Goal: Information Seeking & Learning: Find specific fact

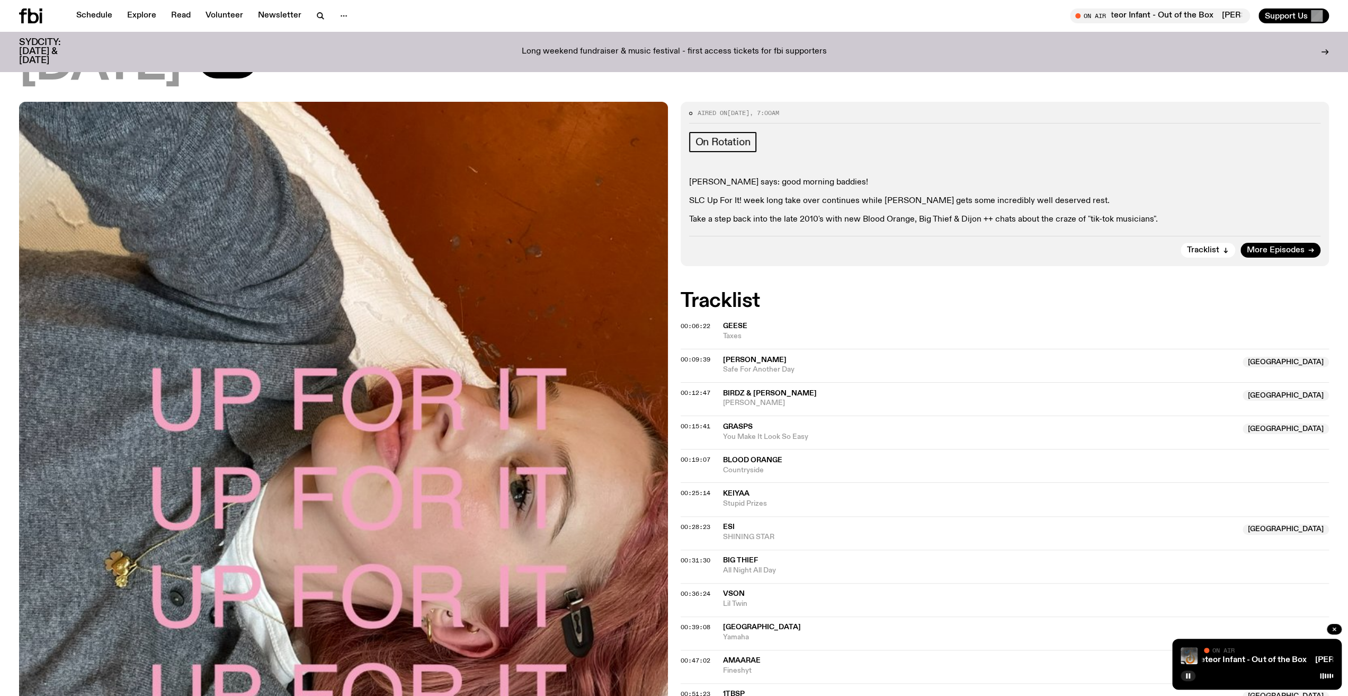
scroll to position [102, 0]
click at [1202, 247] on span "Tracklist" at bounding box center [1203, 251] width 32 height 8
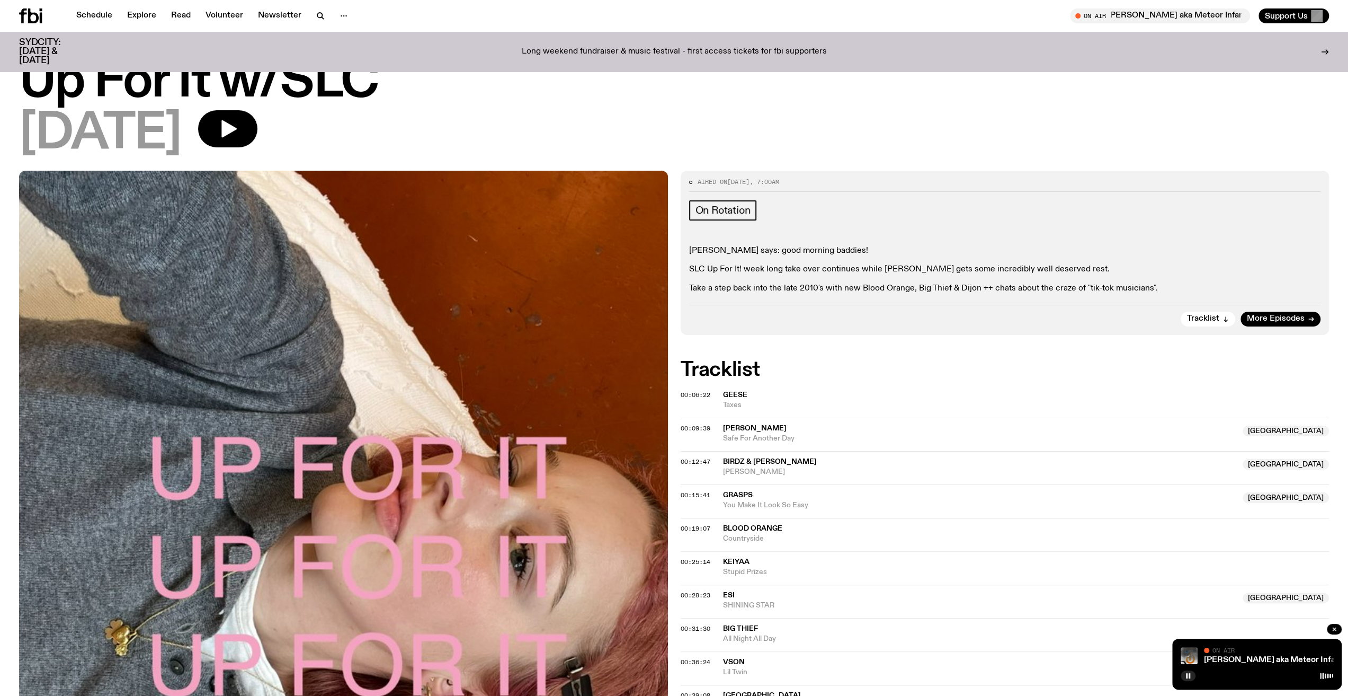
scroll to position [53, 0]
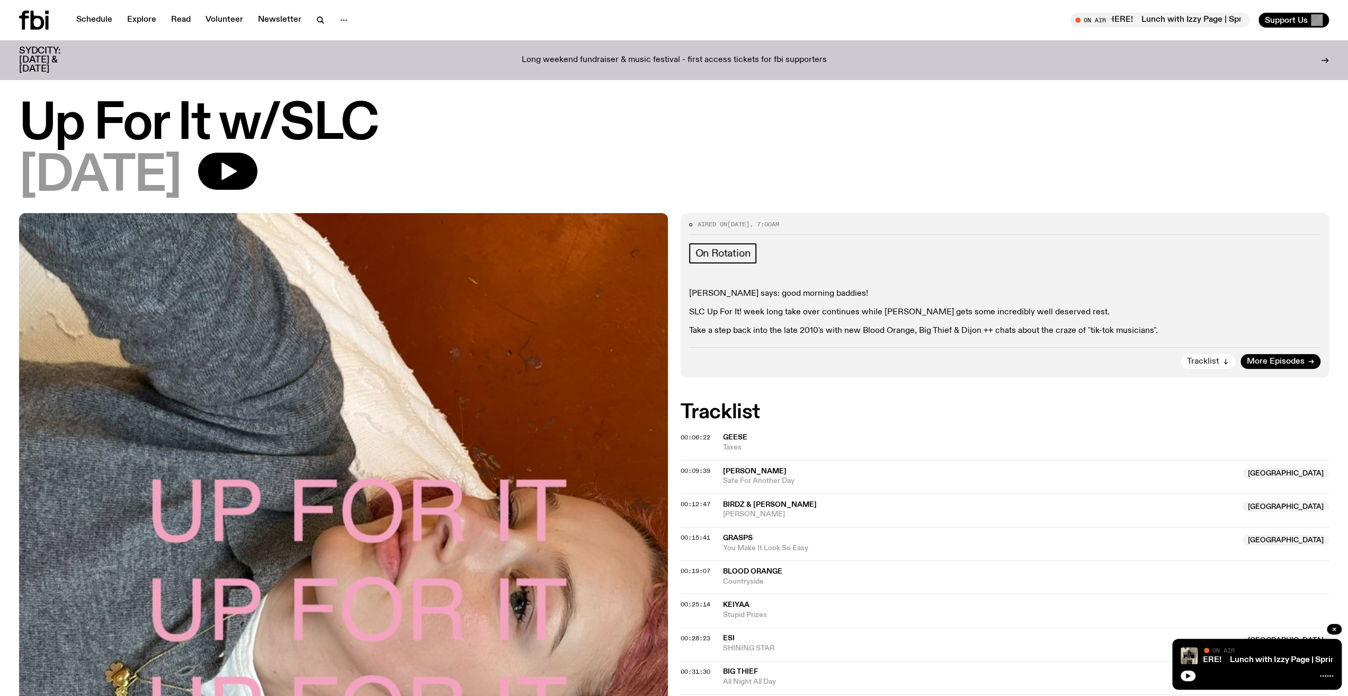
click at [1226, 362] on icon "button" at bounding box center [1226, 361] width 0 height 5
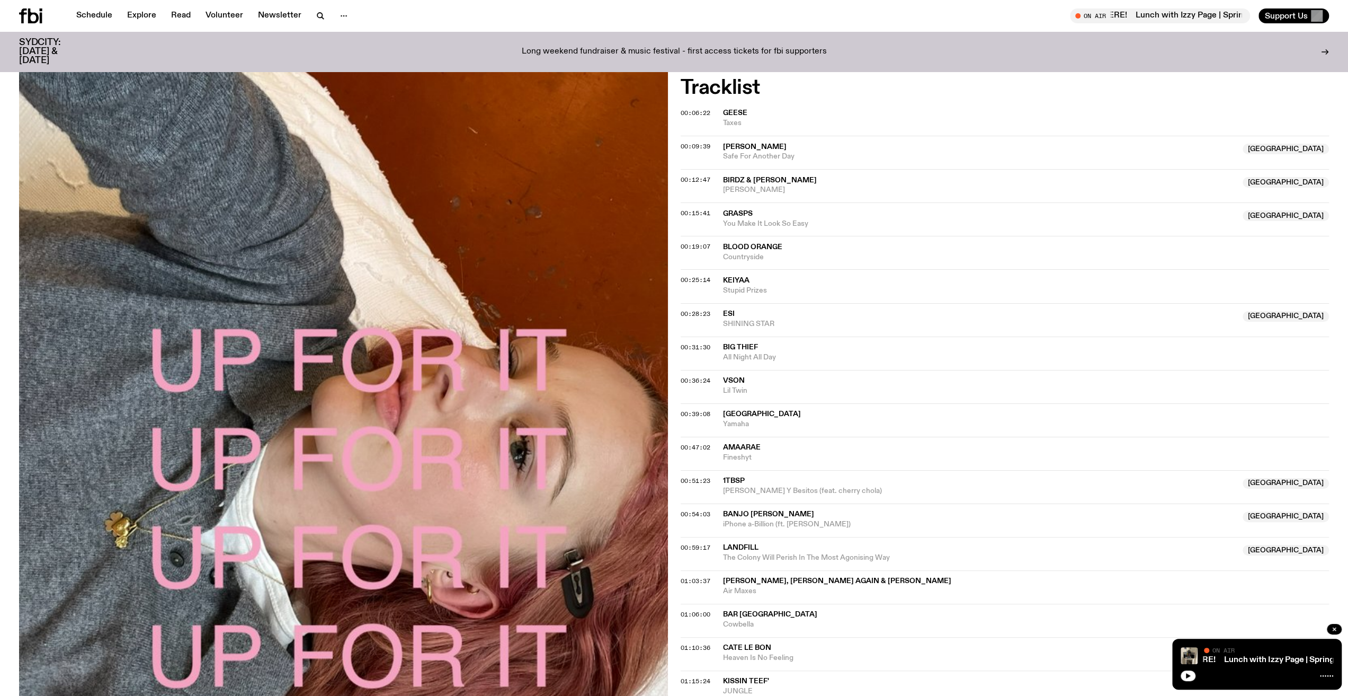
scroll to position [332, 0]
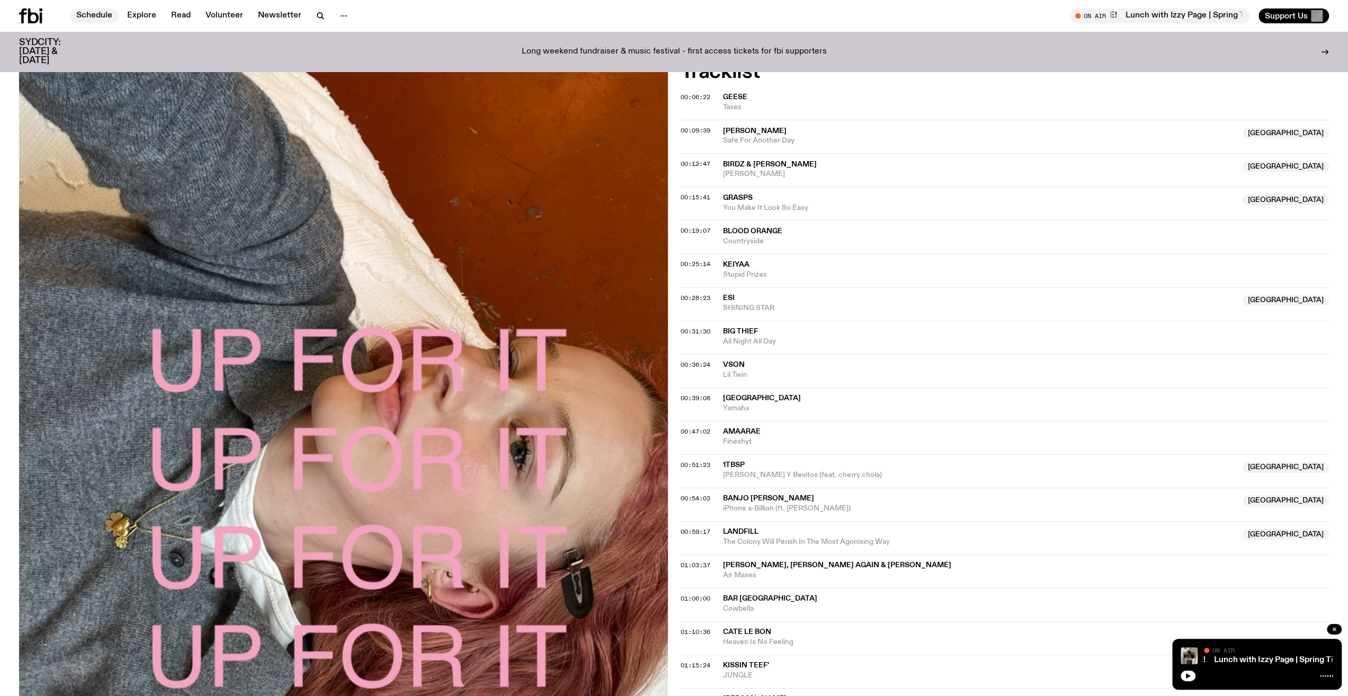
click at [107, 11] on link "Schedule" at bounding box center [94, 15] width 49 height 15
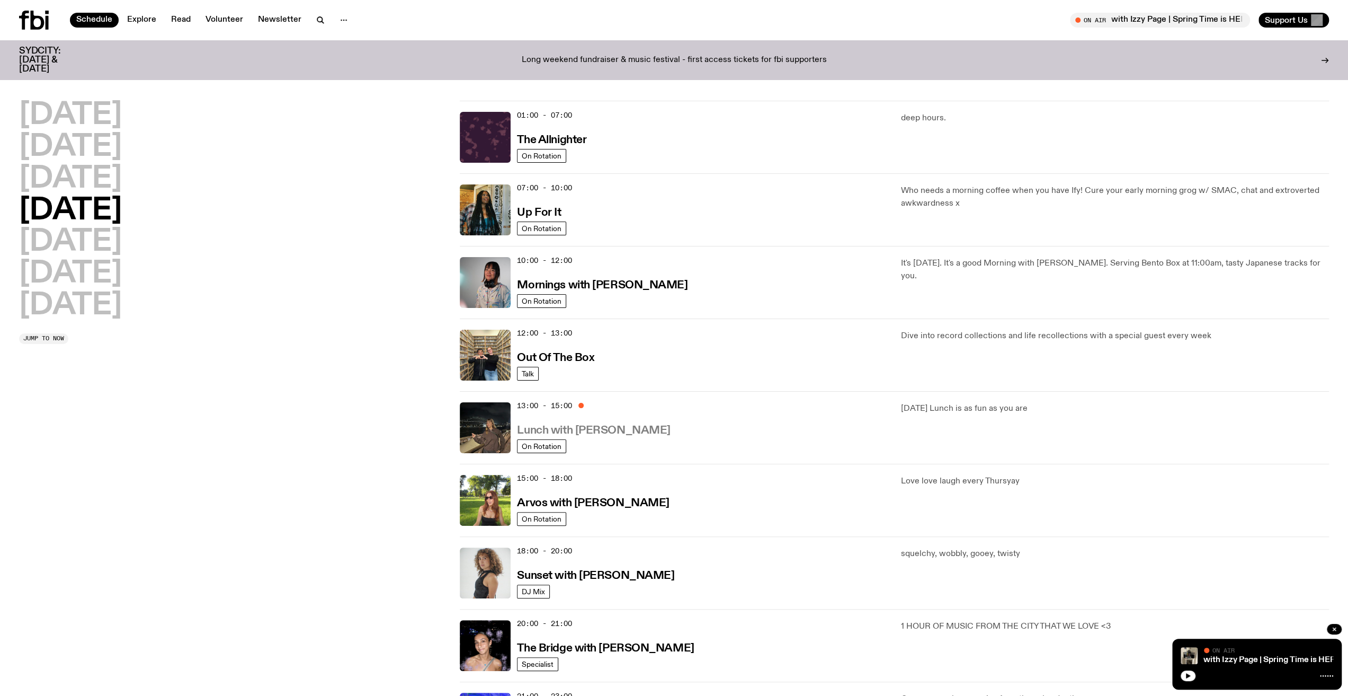
click at [572, 430] on h3 "Lunch with Izzy Page" at bounding box center [593, 430] width 153 height 11
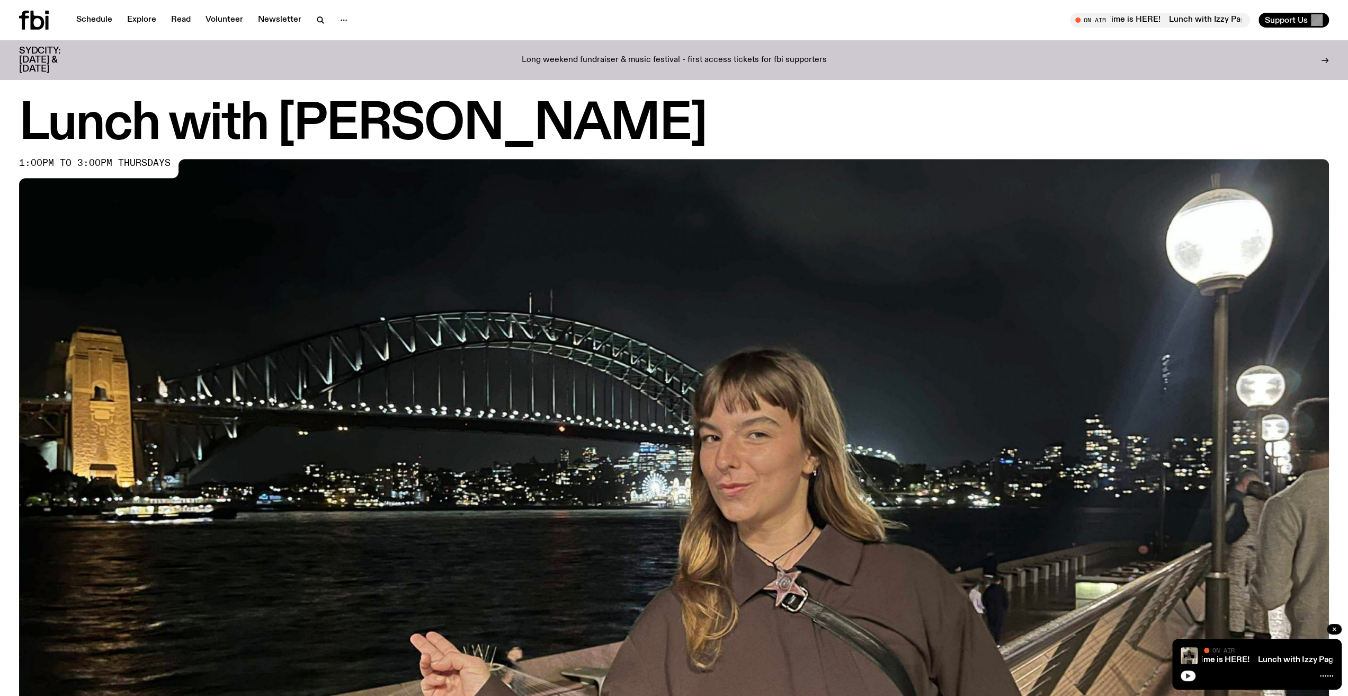
click at [1189, 672] on icon "button" at bounding box center [1188, 675] width 6 height 6
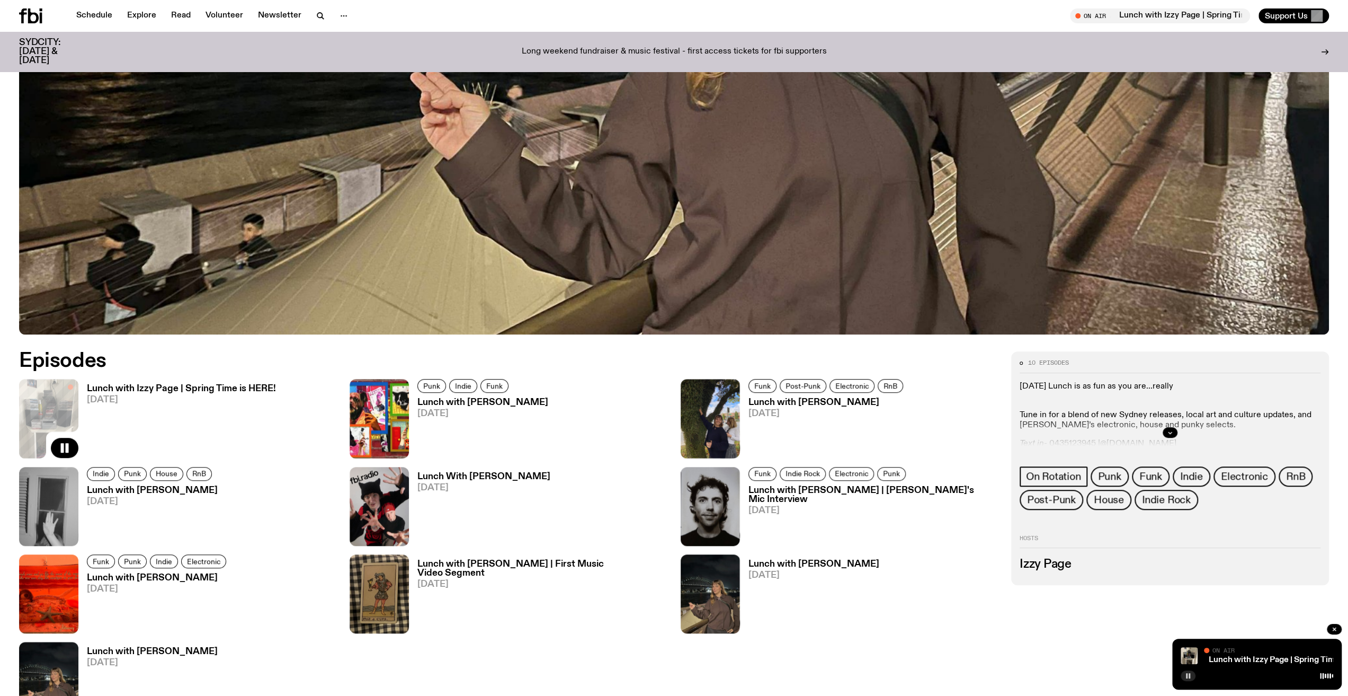
scroll to position [575, 0]
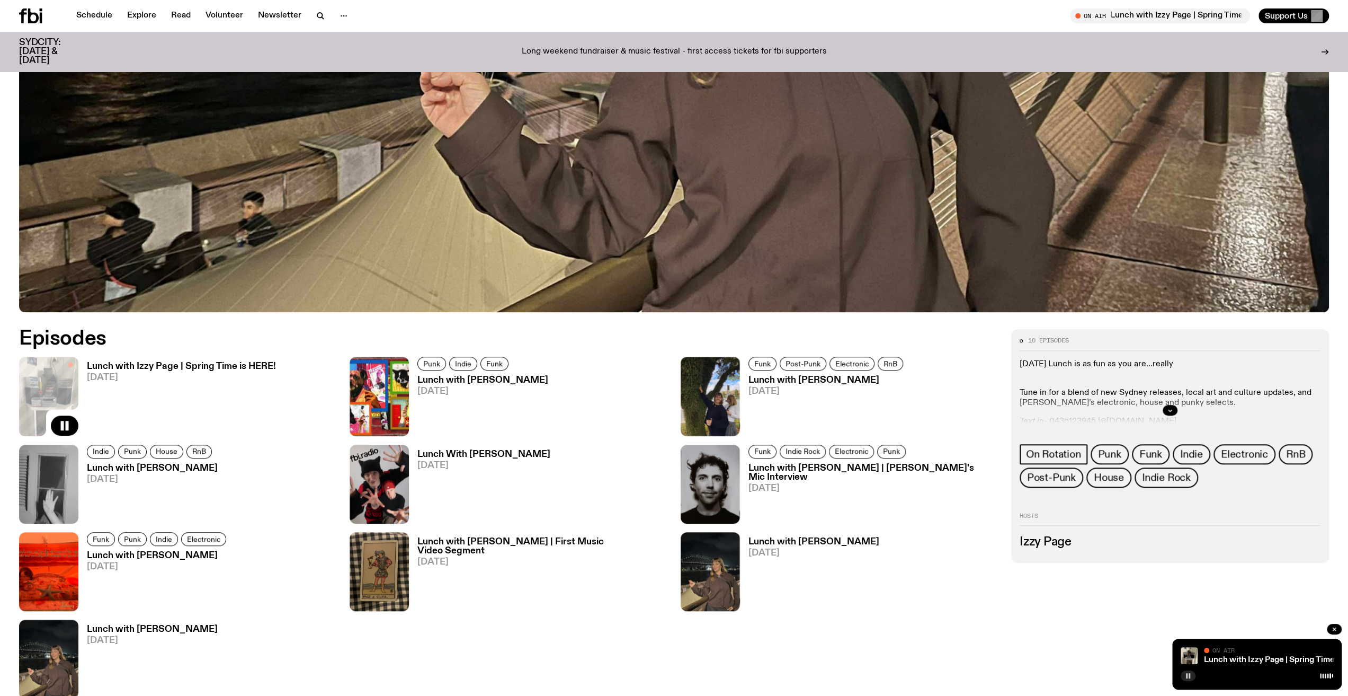
click at [213, 366] on h3 "Lunch with Izzy Page | Spring Time is HERE!" at bounding box center [181, 366] width 189 height 9
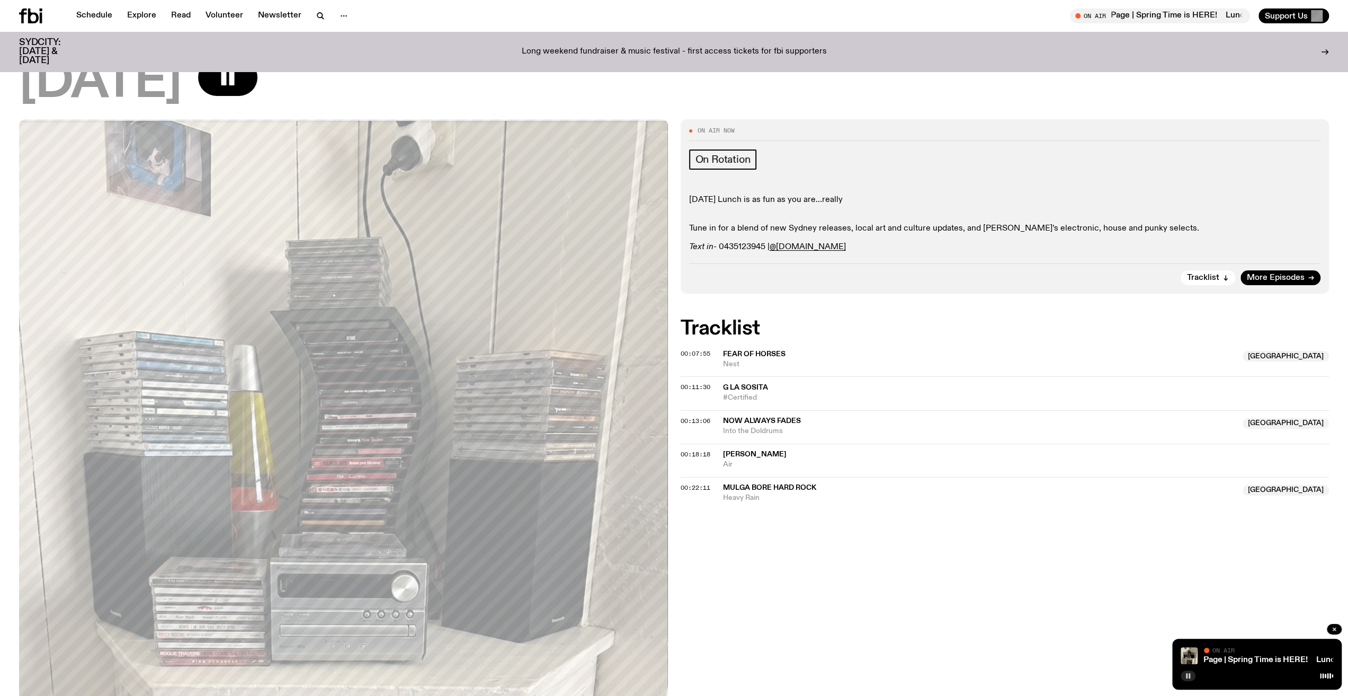
scroll to position [105, 0]
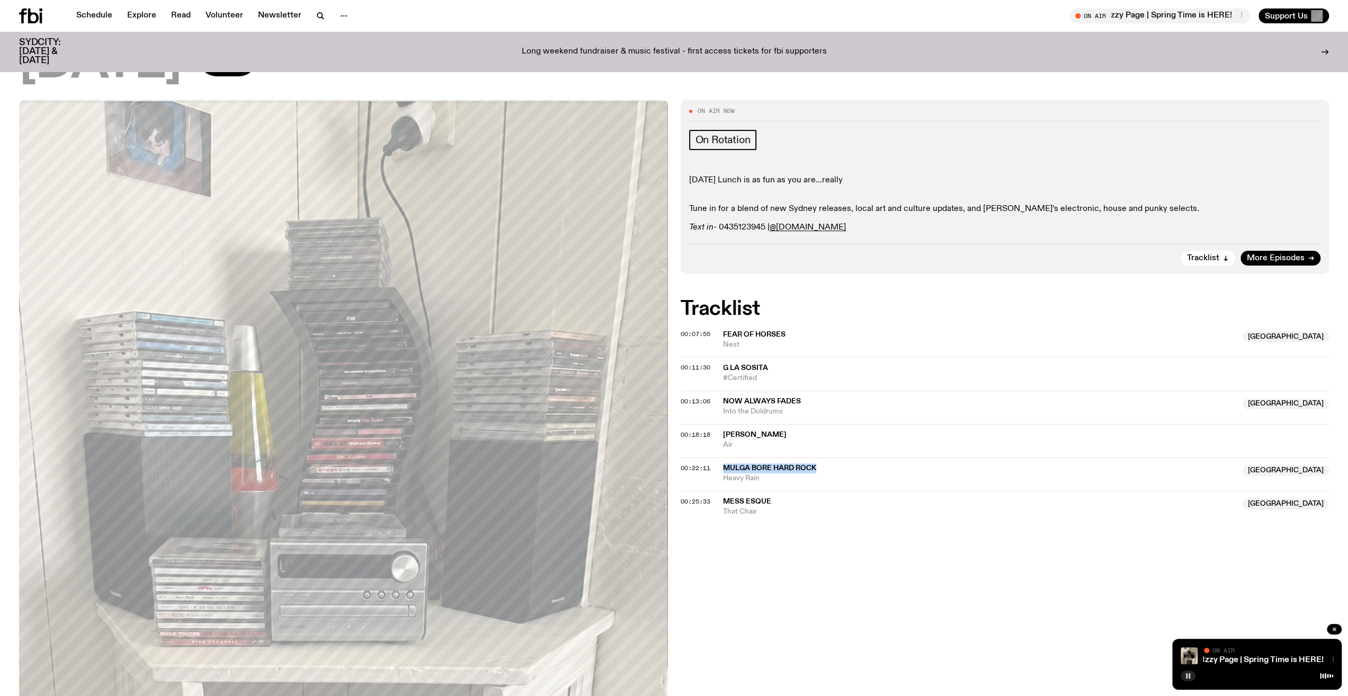
drag, startPoint x: 828, startPoint y: 469, endPoint x: 715, endPoint y: 468, distance: 112.3
click at [715, 491] on div "00:22:11 Mulga Bore Hard Rock Australia Heavy Rain Australia" at bounding box center [1005, 504] width 649 height 26
copy div "Mulga Bore Hard Rock"
click at [1188, 677] on icon "button" at bounding box center [1188, 675] width 6 height 6
